Goal: Navigation & Orientation: Find specific page/section

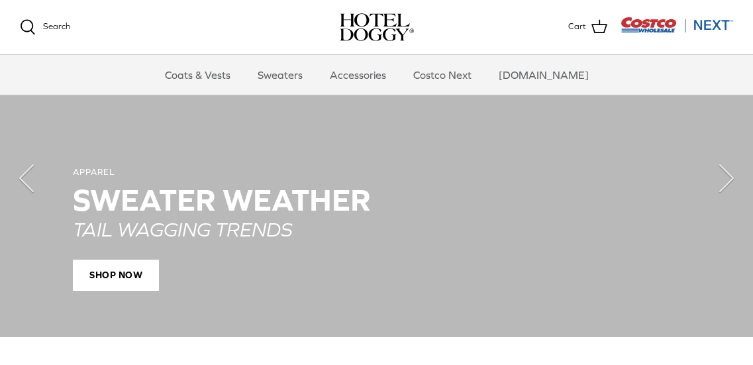
scroll to position [976, 0]
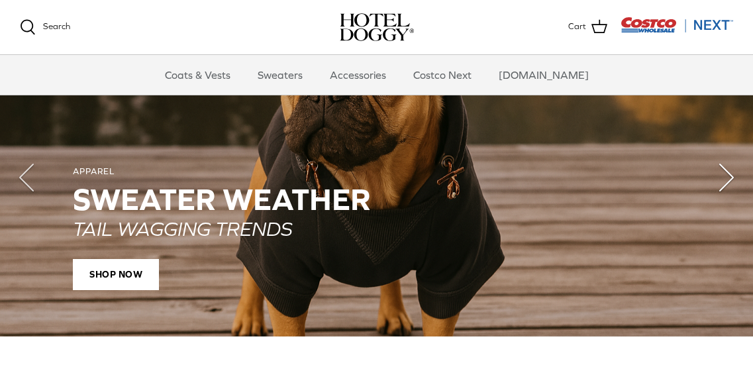
click at [722, 173] on polyline "Next" at bounding box center [726, 177] width 13 height 26
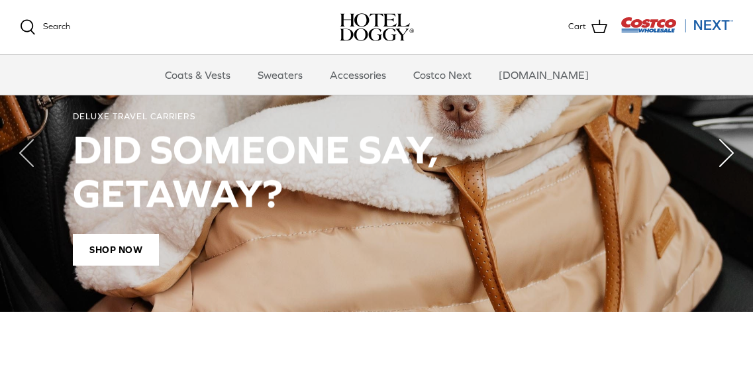
scroll to position [1001, 0]
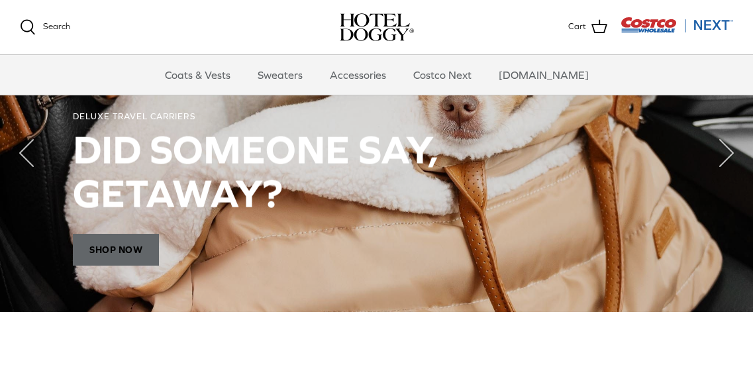
click at [121, 252] on span "Shop Now" at bounding box center [116, 250] width 86 height 32
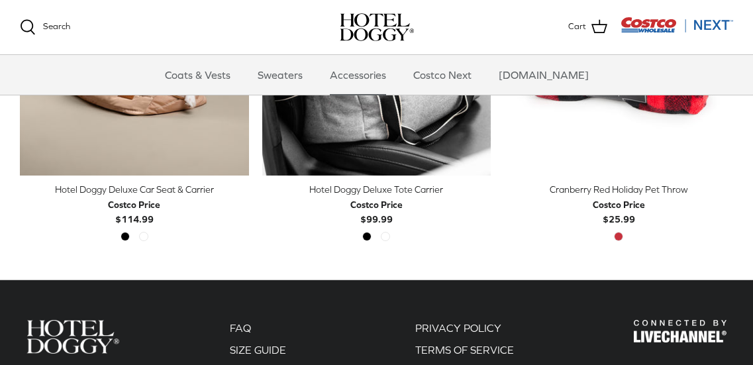
scroll to position [475, 0]
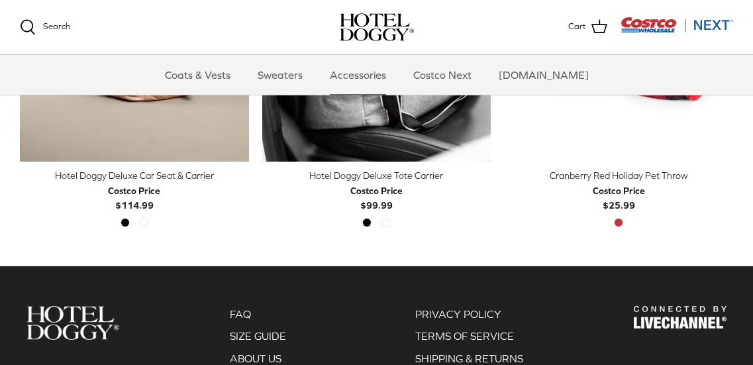
click at [701, 246] on div "Left Right Quick buy Hotel Doggy Deluxe Car Seat & Carrier Costco Price $114.99…" at bounding box center [370, 96] width 726 height 326
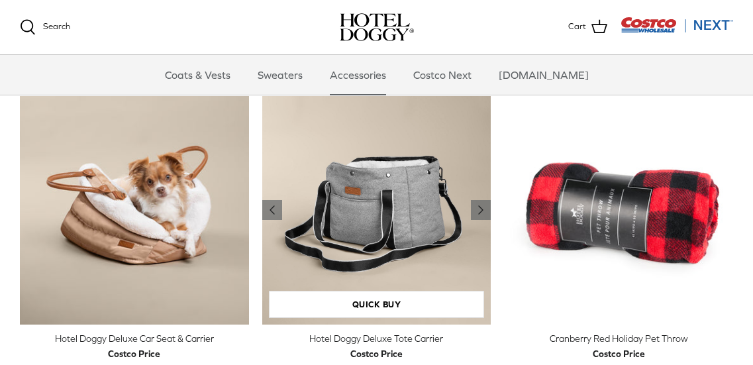
scroll to position [312, 0]
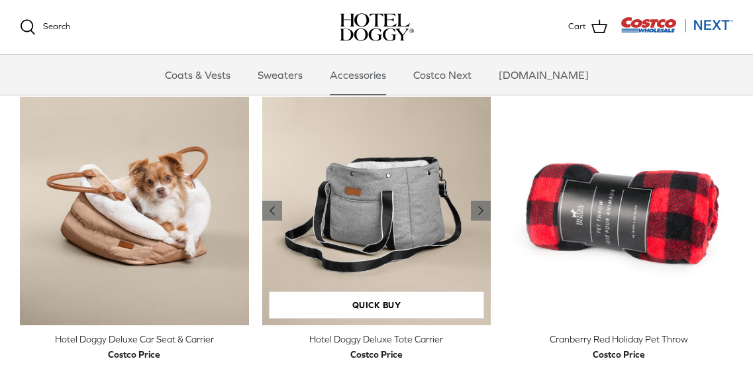
click at [481, 213] on icon "Right" at bounding box center [481, 211] width 16 height 16
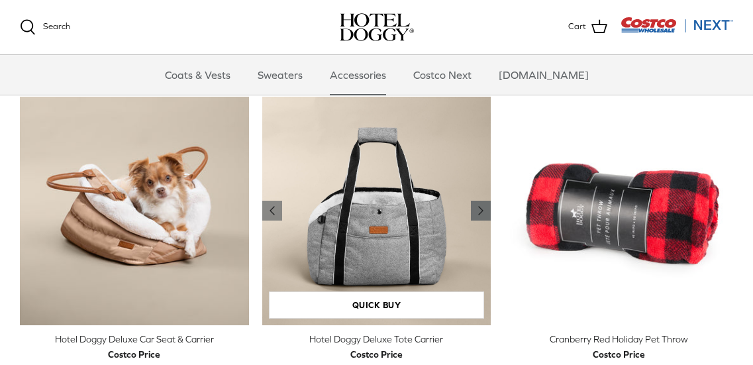
click at [481, 213] on polyline "Previous" at bounding box center [481, 211] width 4 height 8
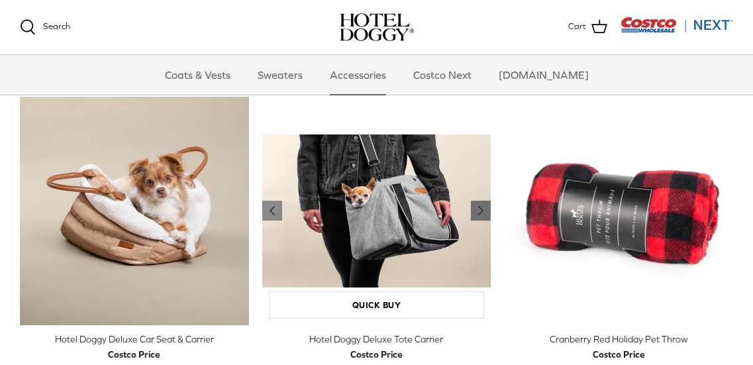
click at [482, 213] on icon "Right" at bounding box center [481, 211] width 16 height 16
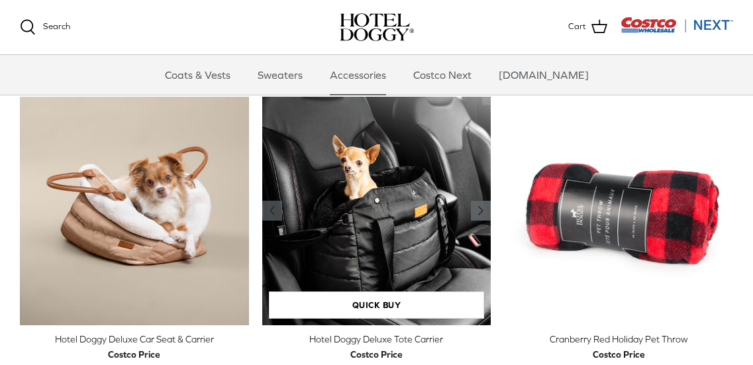
click at [474, 212] on icon "Right" at bounding box center [481, 211] width 16 height 16
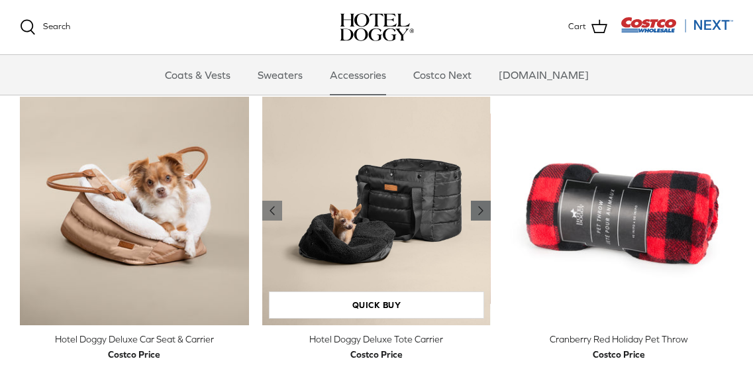
click at [485, 220] on link "Right" at bounding box center [481, 211] width 20 height 20
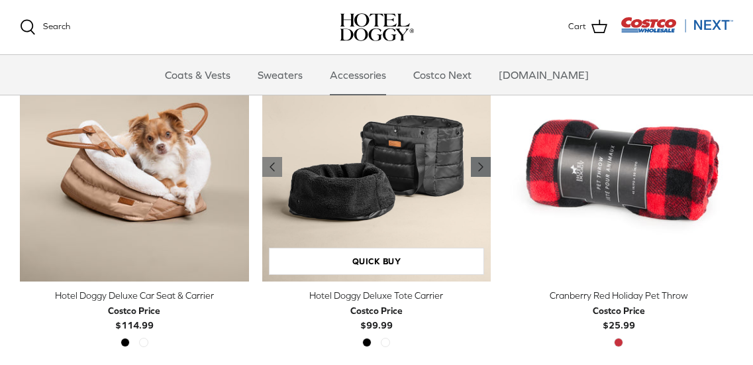
scroll to position [355, 0]
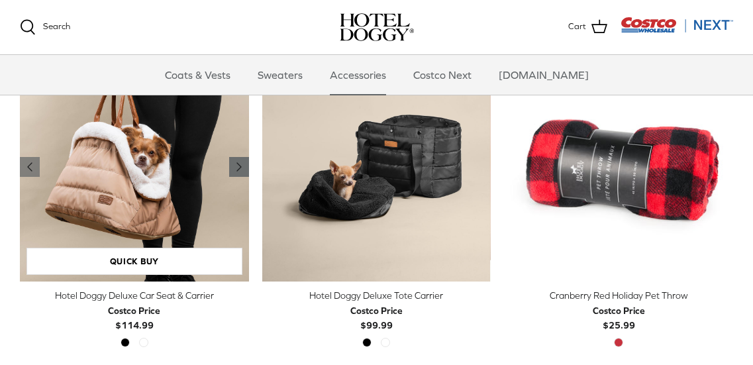
click at [231, 166] on icon "Right" at bounding box center [239, 167] width 16 height 16
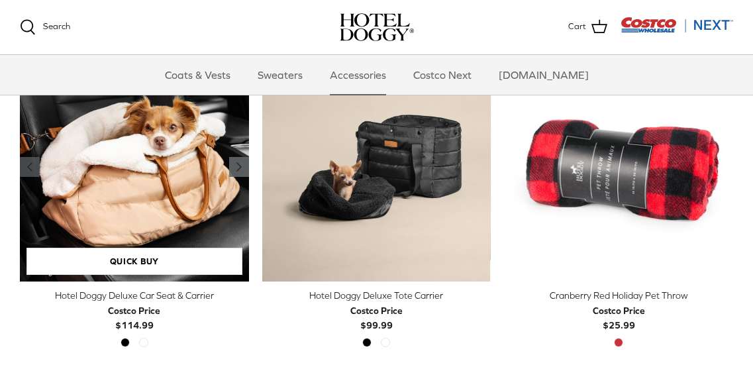
click at [231, 166] on icon "Right" at bounding box center [239, 167] width 16 height 16
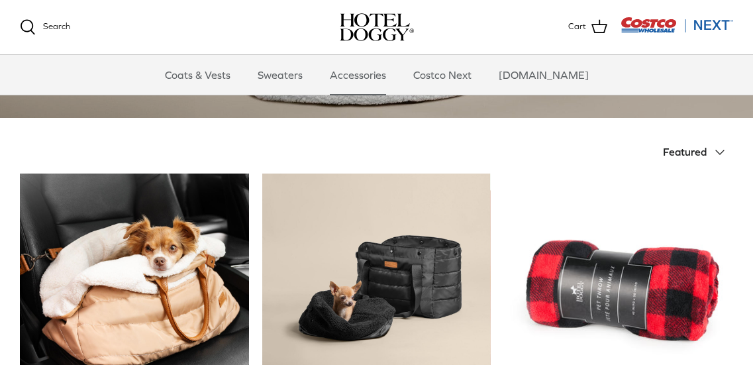
scroll to position [234, 0]
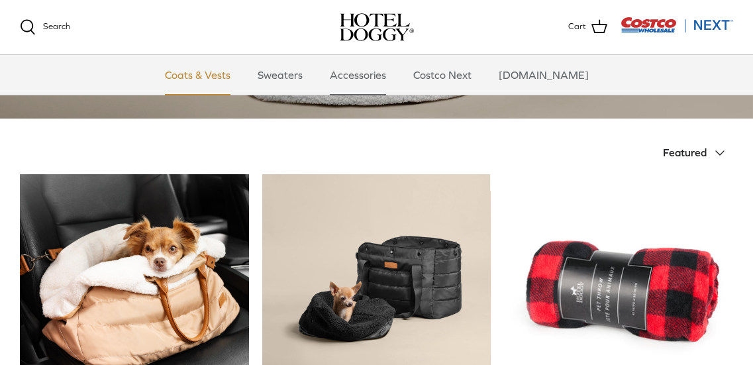
click at [232, 75] on link "Coats & Vests" at bounding box center [197, 75] width 89 height 40
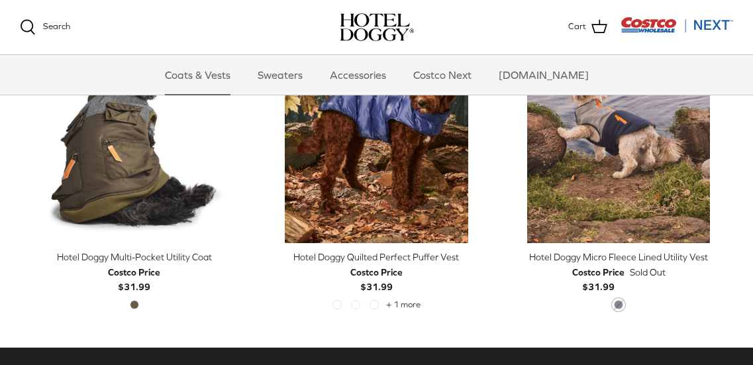
scroll to position [2347, 0]
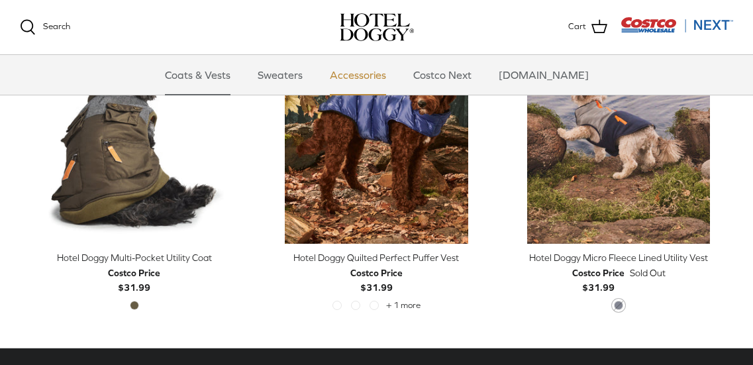
click at [383, 84] on link "Accessories" at bounding box center [358, 75] width 80 height 40
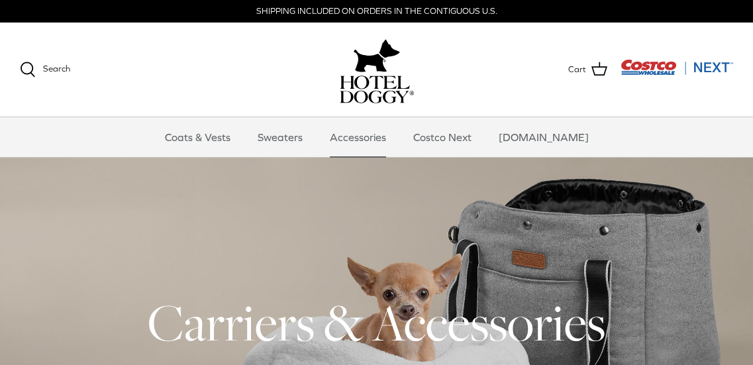
scroll to position [1, 0]
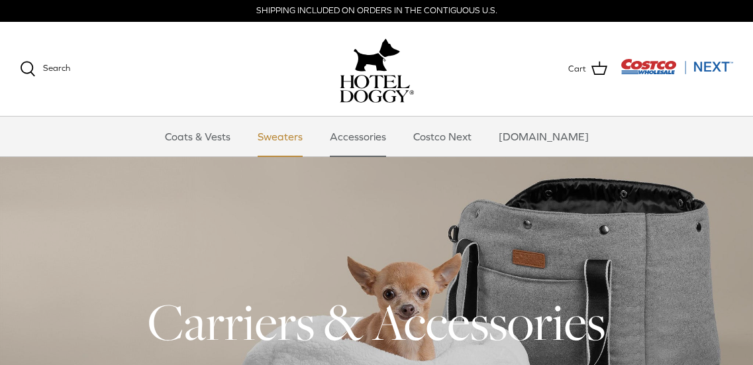
click at [304, 128] on link "Sweaters" at bounding box center [280, 137] width 69 height 40
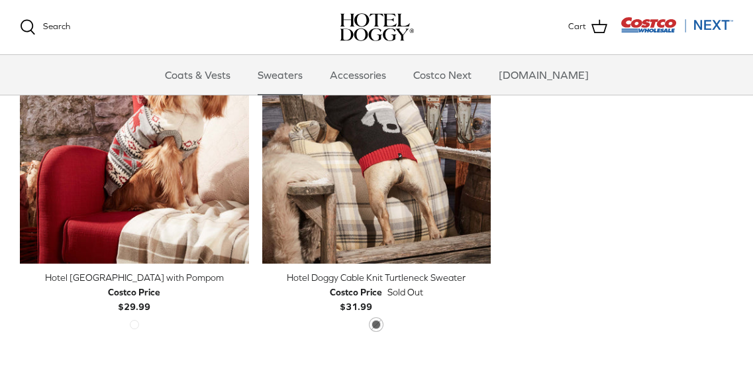
scroll to position [430, 0]
